Goal: Information Seeking & Learning: Learn about a topic

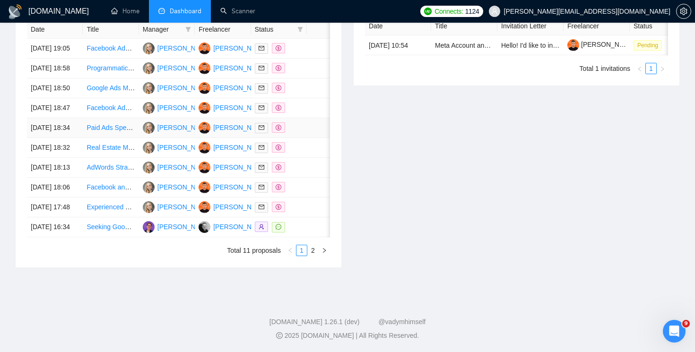
scroll to position [498, 0]
click at [312, 250] on link "2" at bounding box center [313, 251] width 10 height 10
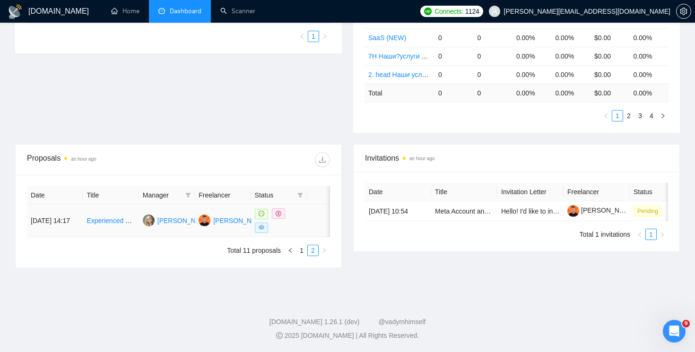
scroll to position [241, 0]
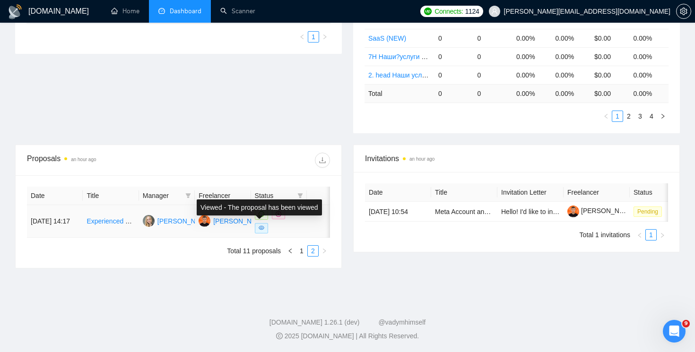
click at [262, 229] on icon "eye" at bounding box center [262, 228] width 6 height 6
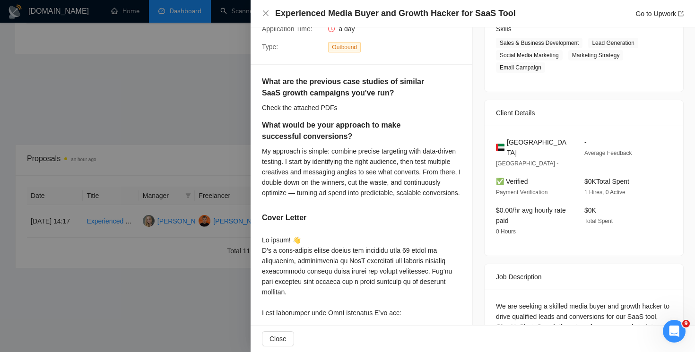
scroll to position [87, 0]
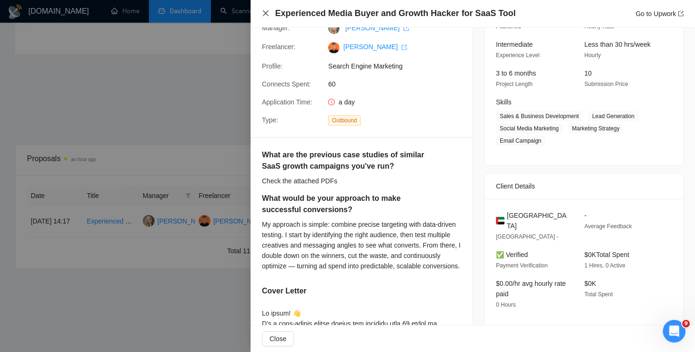
click at [265, 12] on icon "close" at bounding box center [266, 13] width 8 height 8
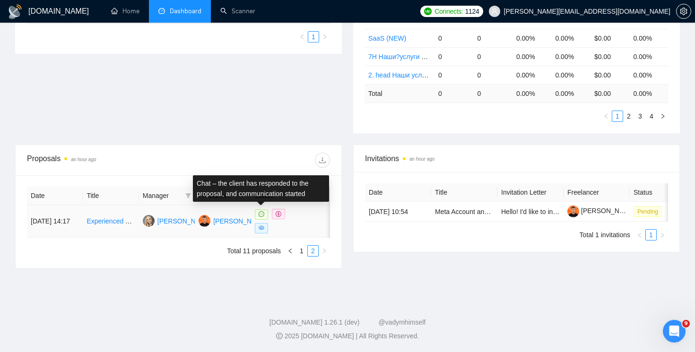
click at [263, 214] on icon "message" at bounding box center [262, 214] width 6 height 6
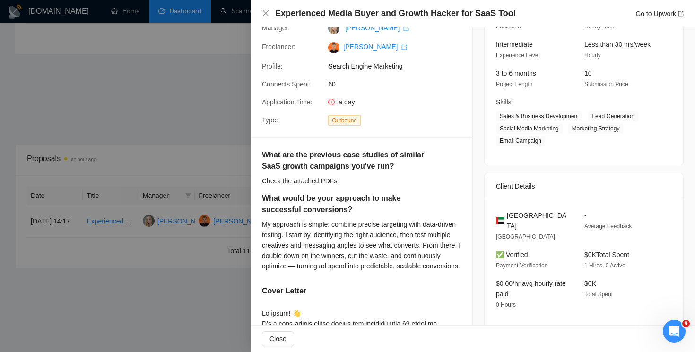
click at [266, 7] on div "Experienced Media Buyer and Growth Hacker for SaaS Tool Go to Upwork" at bounding box center [473, 13] width 445 height 27
click at [266, 9] on icon "close" at bounding box center [266, 13] width 8 height 8
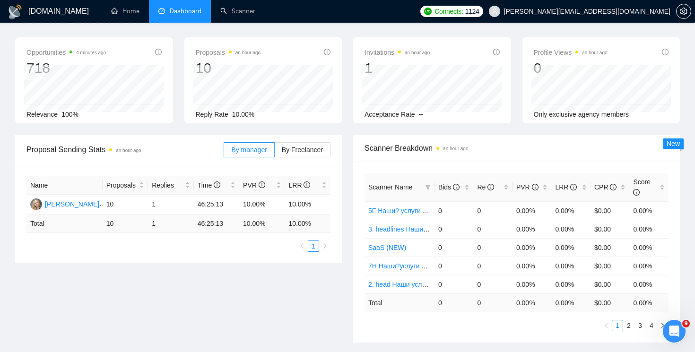
scroll to position [0, 0]
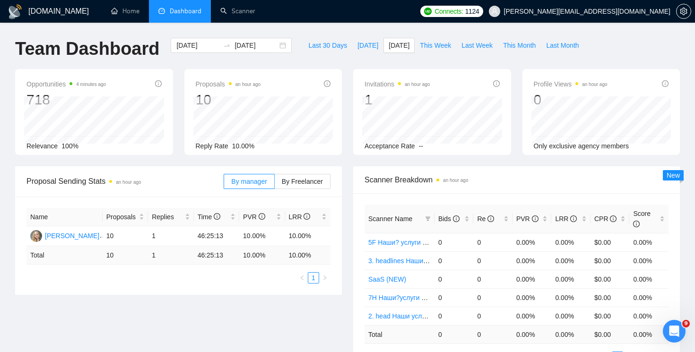
click at [286, 44] on div "2025-09-29 2025-09-29" at bounding box center [231, 53] width 132 height 31
click at [275, 45] on div "2025-09-29 2025-09-29" at bounding box center [231, 45] width 121 height 15
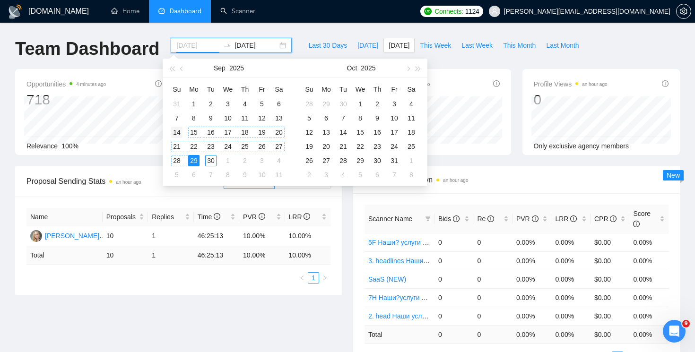
type input "2025-09-14"
click at [176, 133] on div "14" at bounding box center [176, 132] width 11 height 11
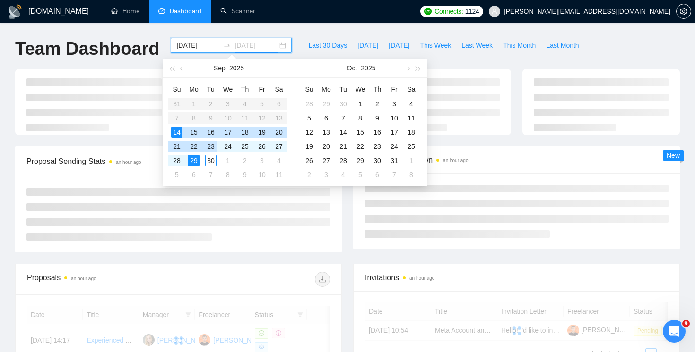
type input "[DATE]"
click at [193, 162] on div "29" at bounding box center [193, 160] width 11 height 11
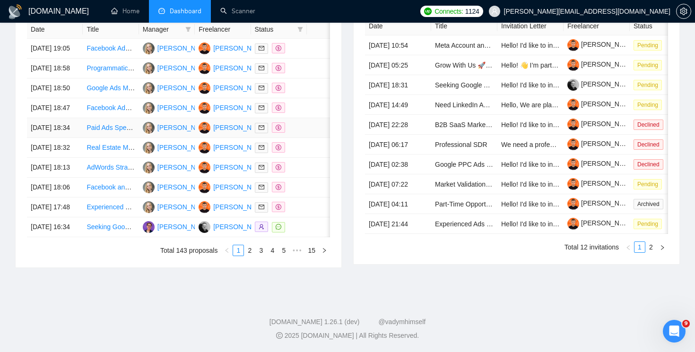
scroll to position [498, 0]
click at [249, 251] on link "2" at bounding box center [250, 251] width 10 height 10
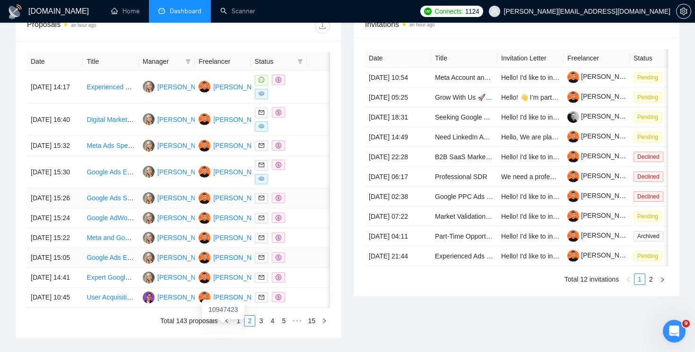
scroll to position [369, 0]
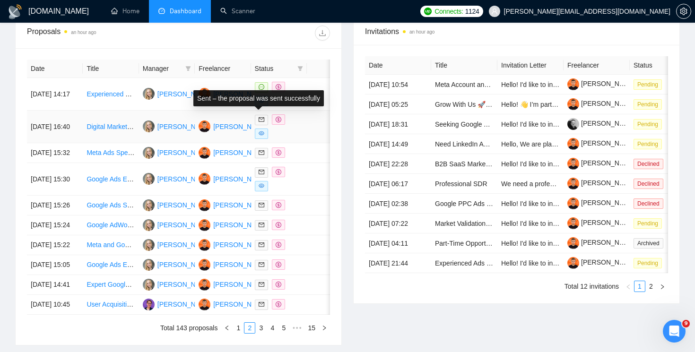
click at [260, 88] on div "Sent – the proposal was sent successfully" at bounding box center [259, 98] width 142 height 27
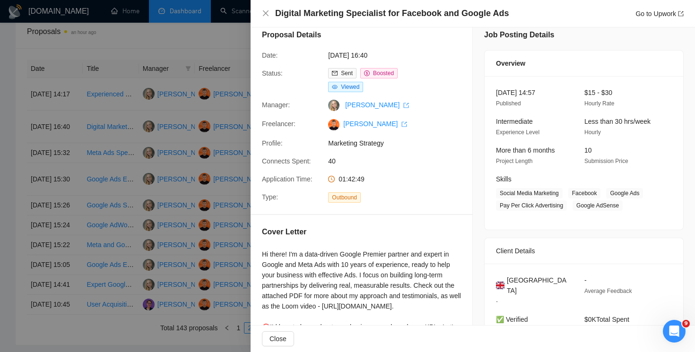
scroll to position [0, 0]
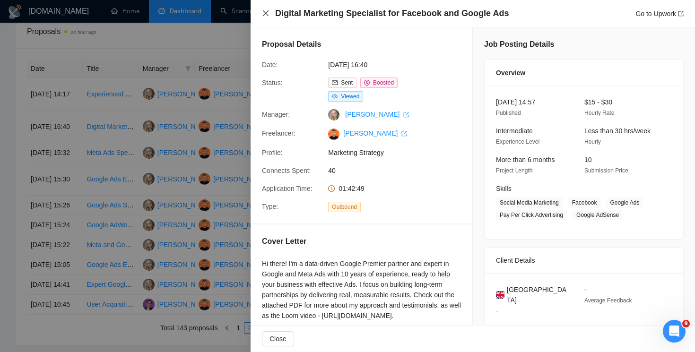
click at [265, 15] on icon "close" at bounding box center [266, 13] width 8 height 8
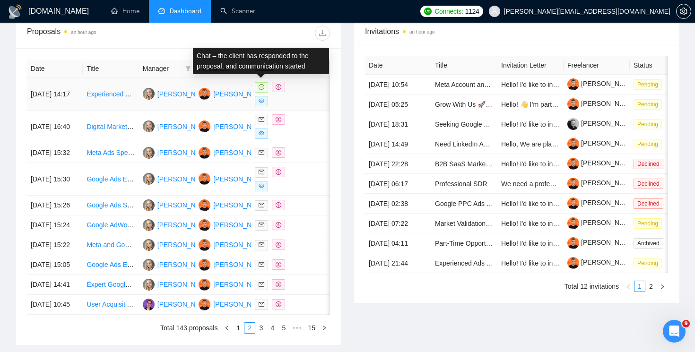
click at [262, 88] on icon "message" at bounding box center [262, 87] width 6 height 6
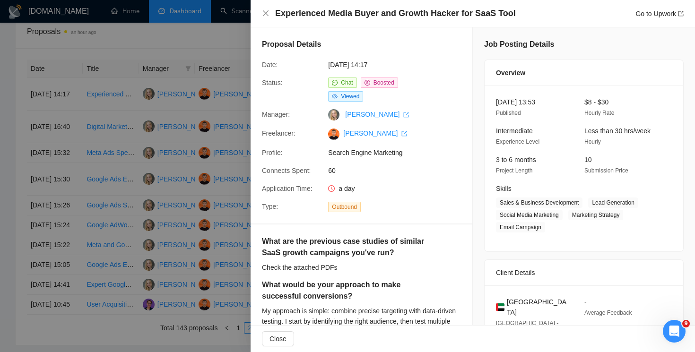
click at [271, 12] on div "Experienced Media Buyer and Growth Hacker for SaaS Tool Go to Upwork" at bounding box center [473, 14] width 422 height 12
click at [266, 12] on icon "close" at bounding box center [266, 13] width 8 height 8
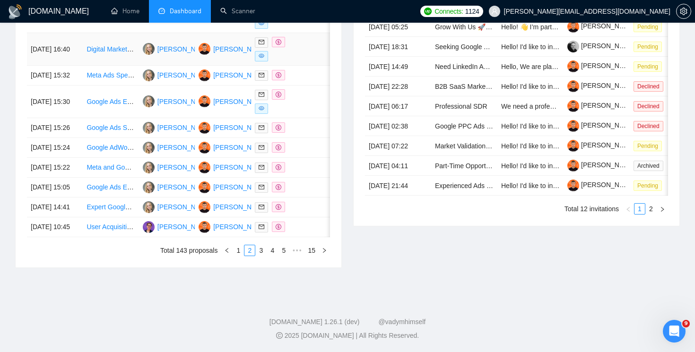
scroll to position [508, 0]
click at [259, 253] on link "3" at bounding box center [261, 251] width 10 height 10
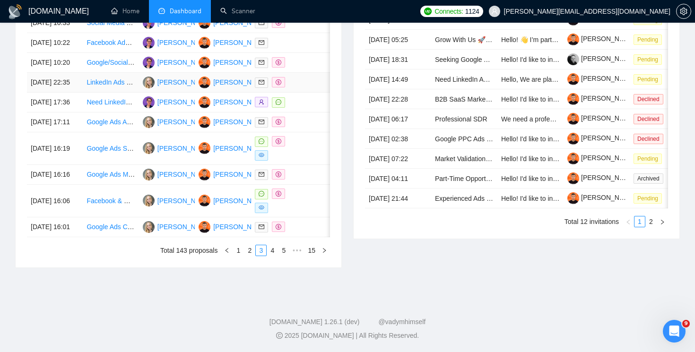
scroll to position [457, 0]
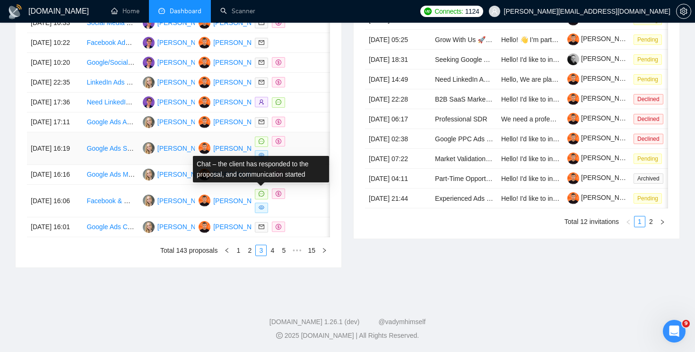
click at [262, 144] on icon "message" at bounding box center [262, 142] width 6 height 6
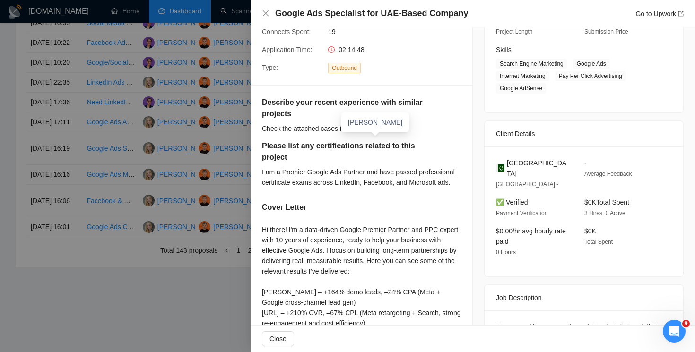
scroll to position [174, 0]
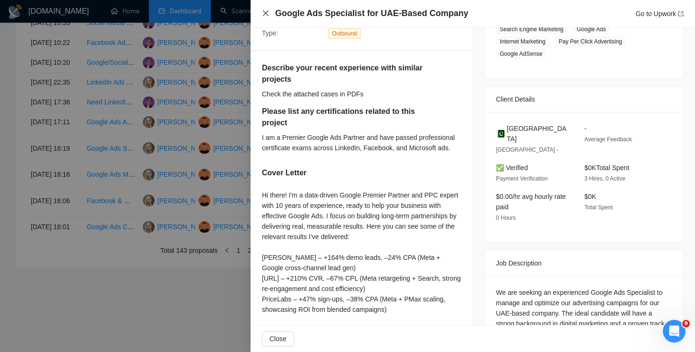
click at [265, 11] on icon "close" at bounding box center [266, 13] width 8 height 8
